Goal: Information Seeking & Learning: Learn about a topic

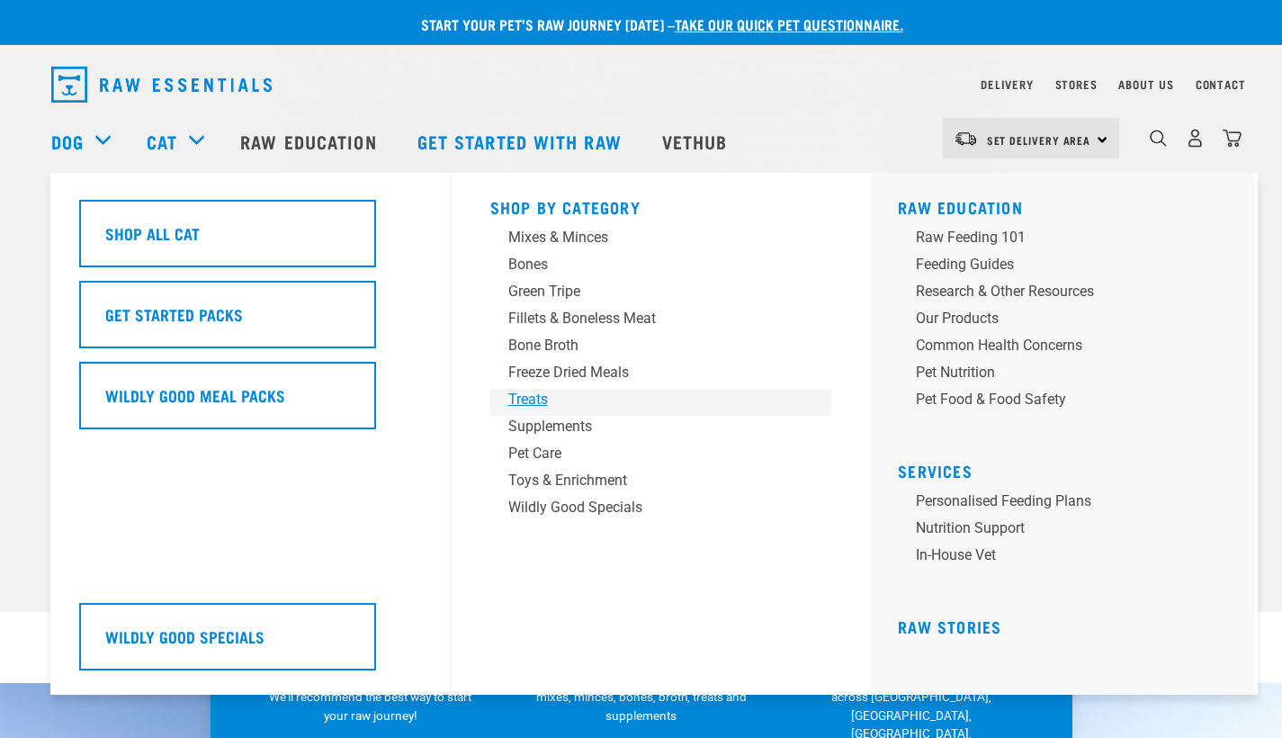
click at [538, 398] on div "Treats" at bounding box center [648, 400] width 281 height 22
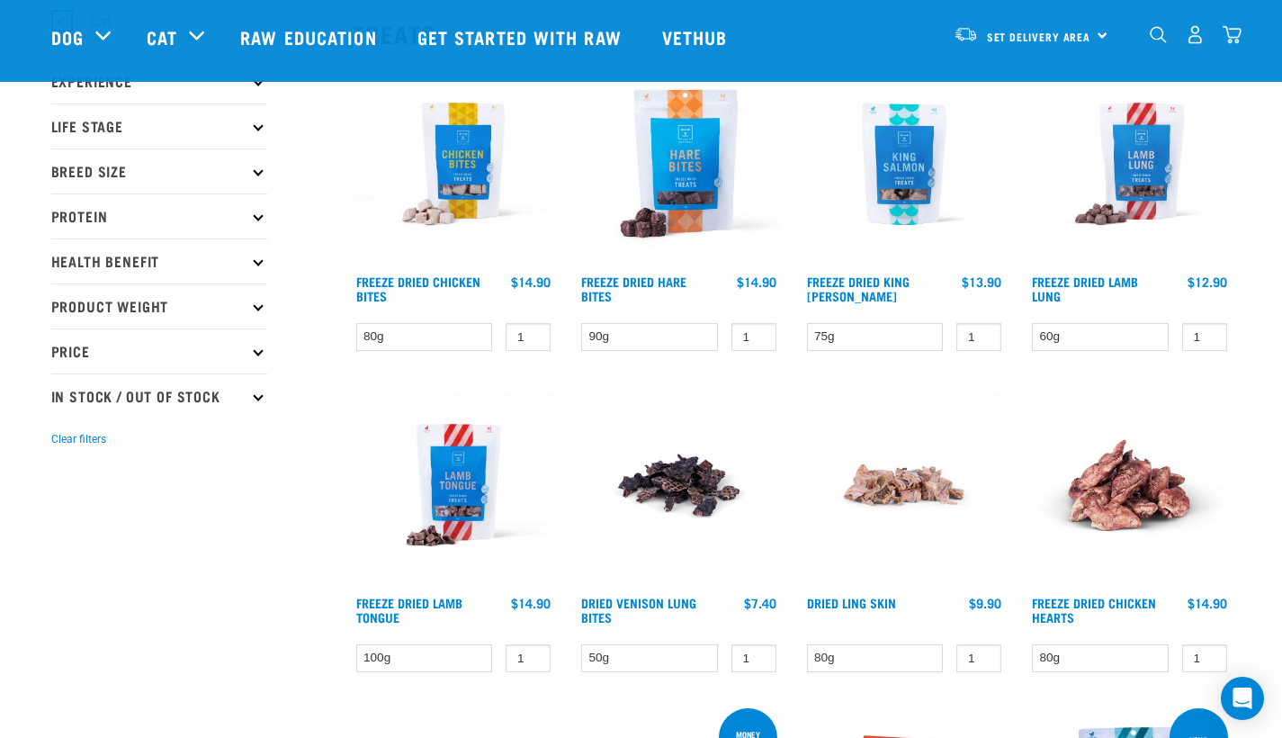
scroll to position [206, 0]
click at [870, 281] on link "Freeze Dried King [PERSON_NAME]" at bounding box center [858, 289] width 103 height 21
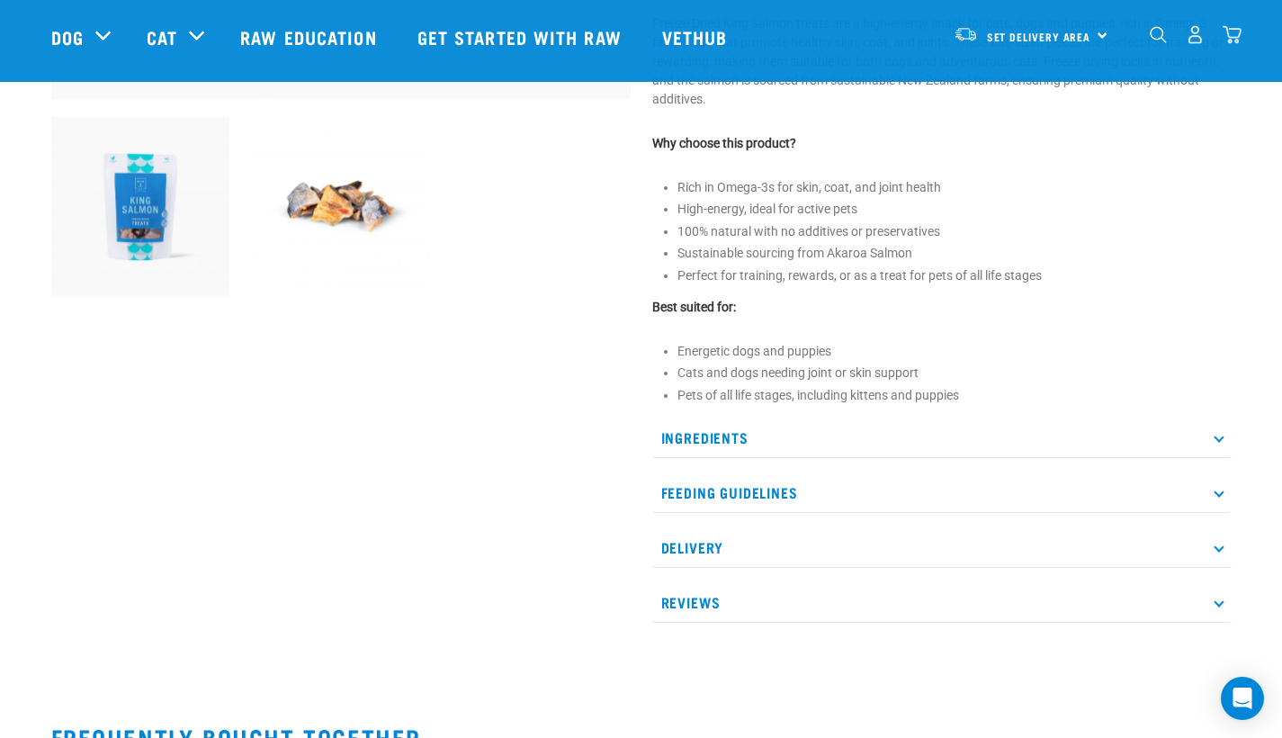
scroll to position [654, 0]
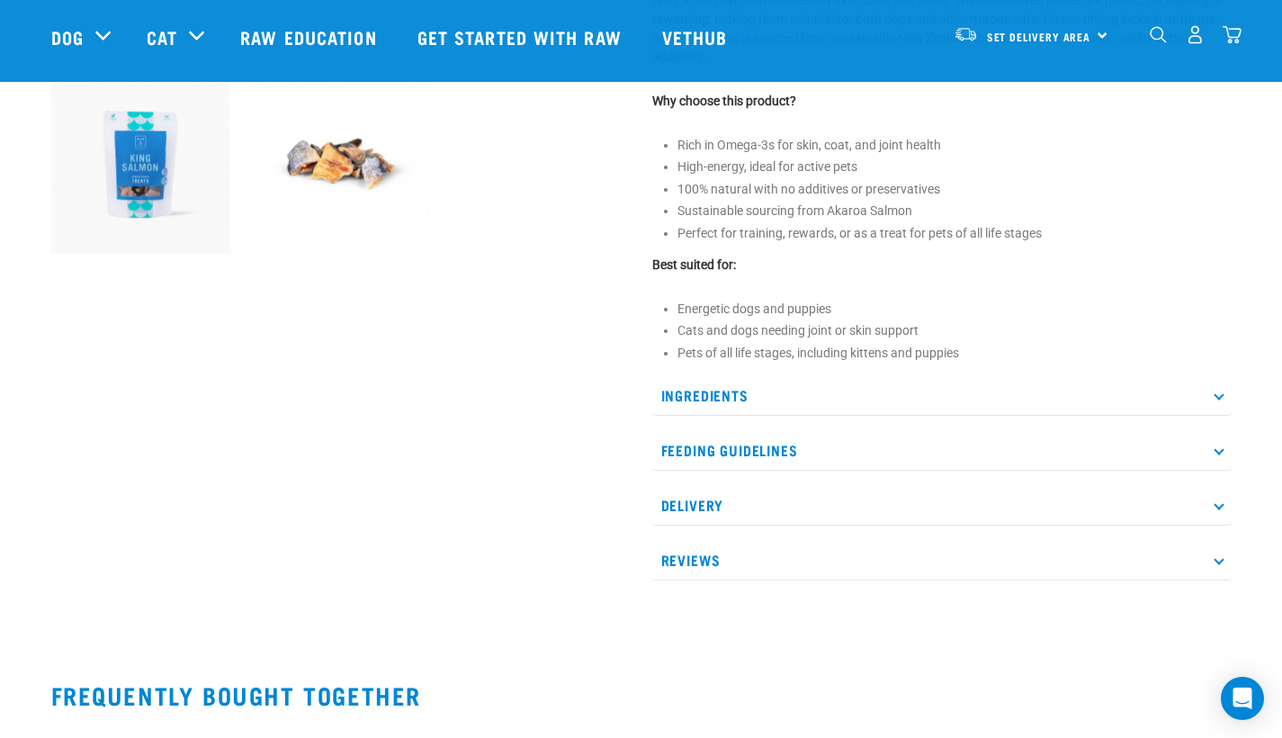
click at [802, 445] on p "Feeding Guidelines" at bounding box center [941, 450] width 579 height 40
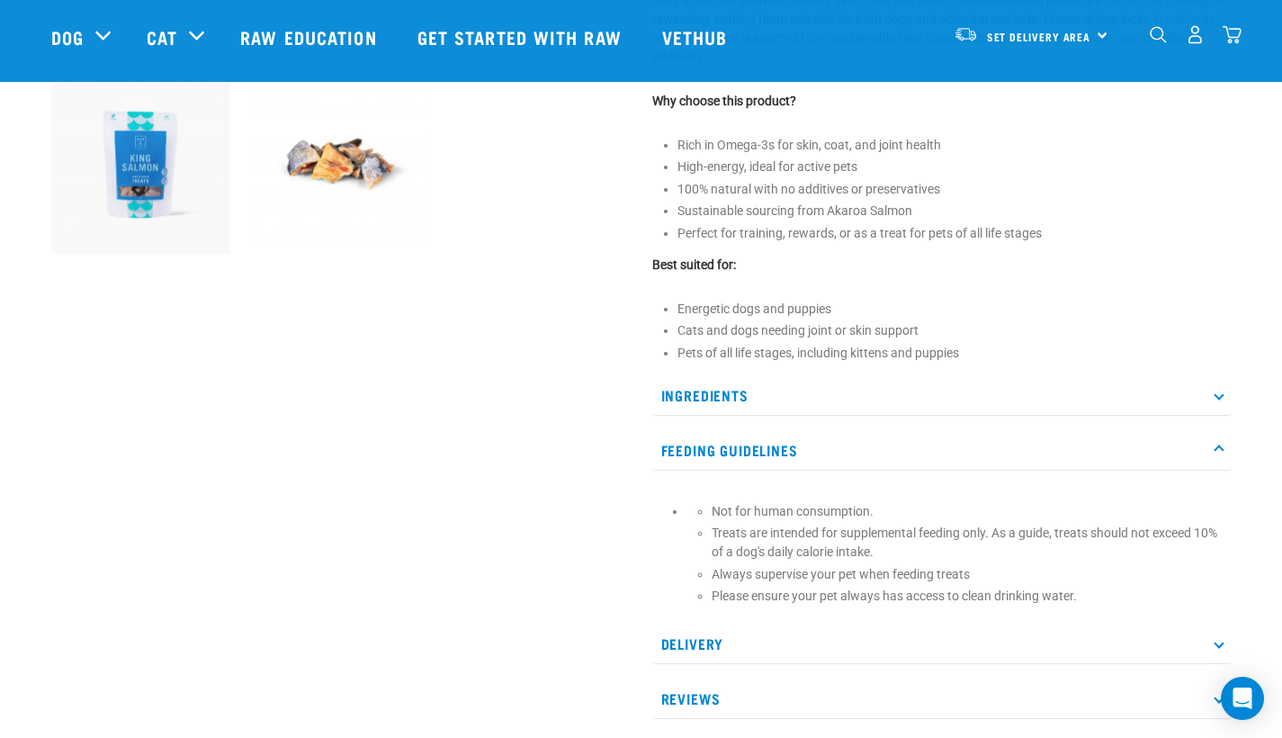
click at [837, 444] on p "Feeding Guidelines" at bounding box center [941, 450] width 579 height 40
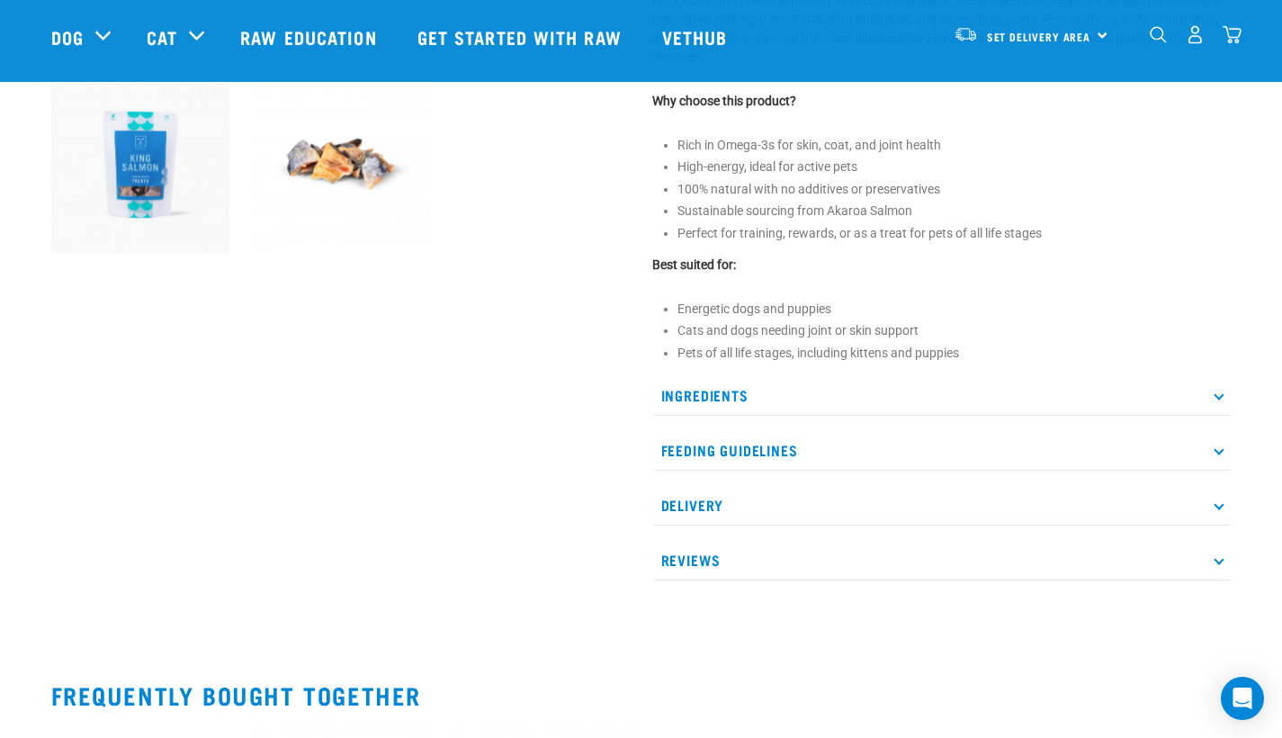
click at [835, 386] on p "Ingredients" at bounding box center [941, 395] width 579 height 40
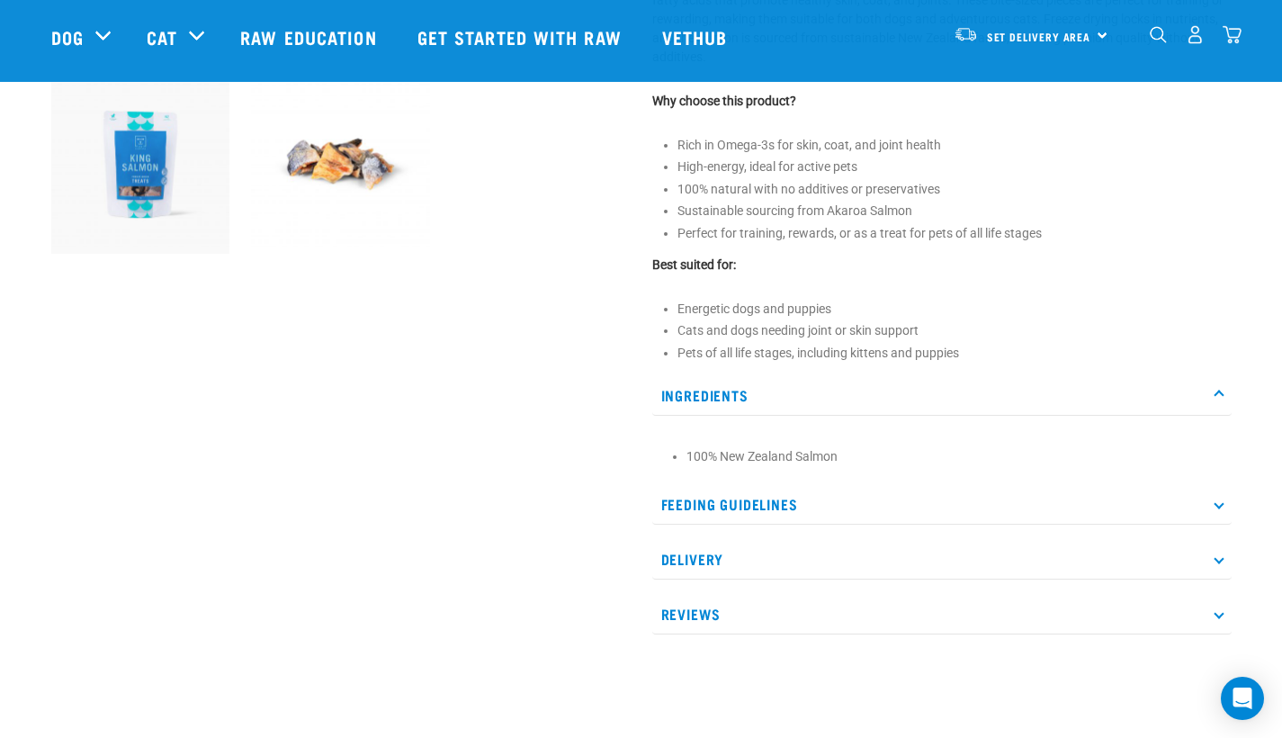
click at [835, 386] on p "Ingredients" at bounding box center [941, 395] width 579 height 40
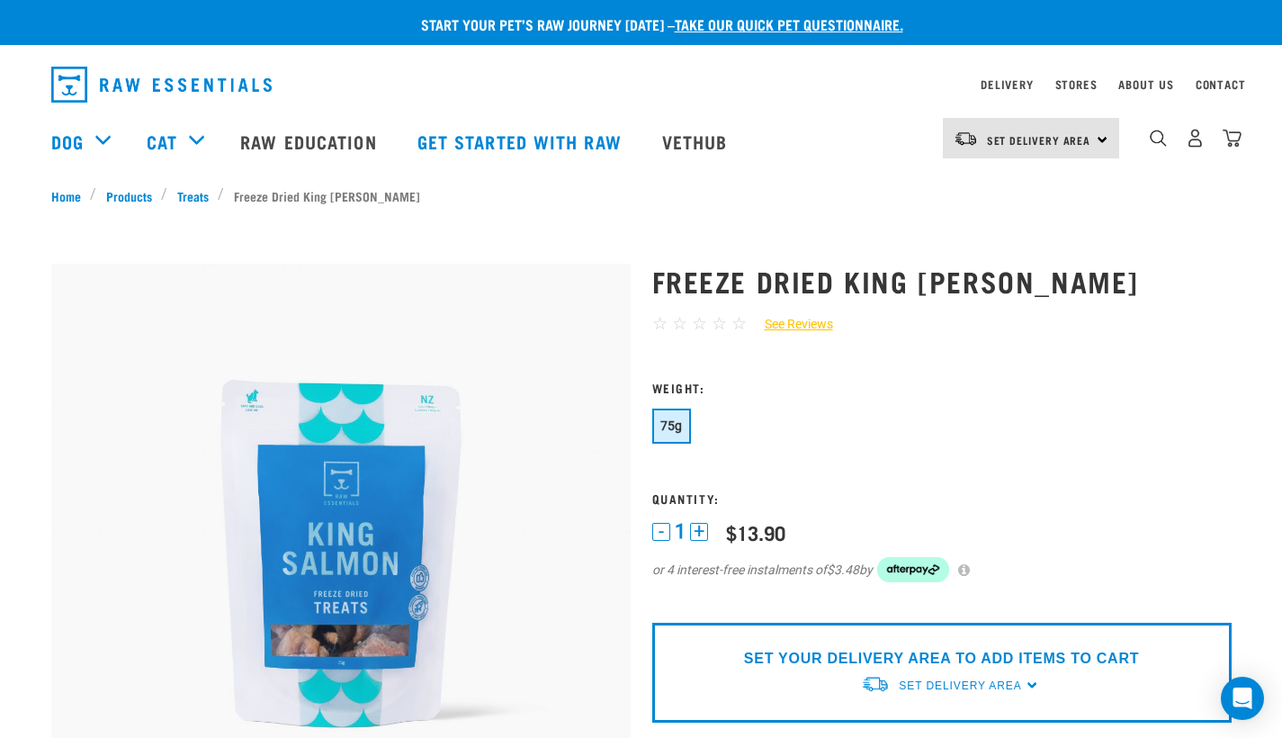
scroll to position [0, 0]
